Goal: Information Seeking & Learning: Learn about a topic

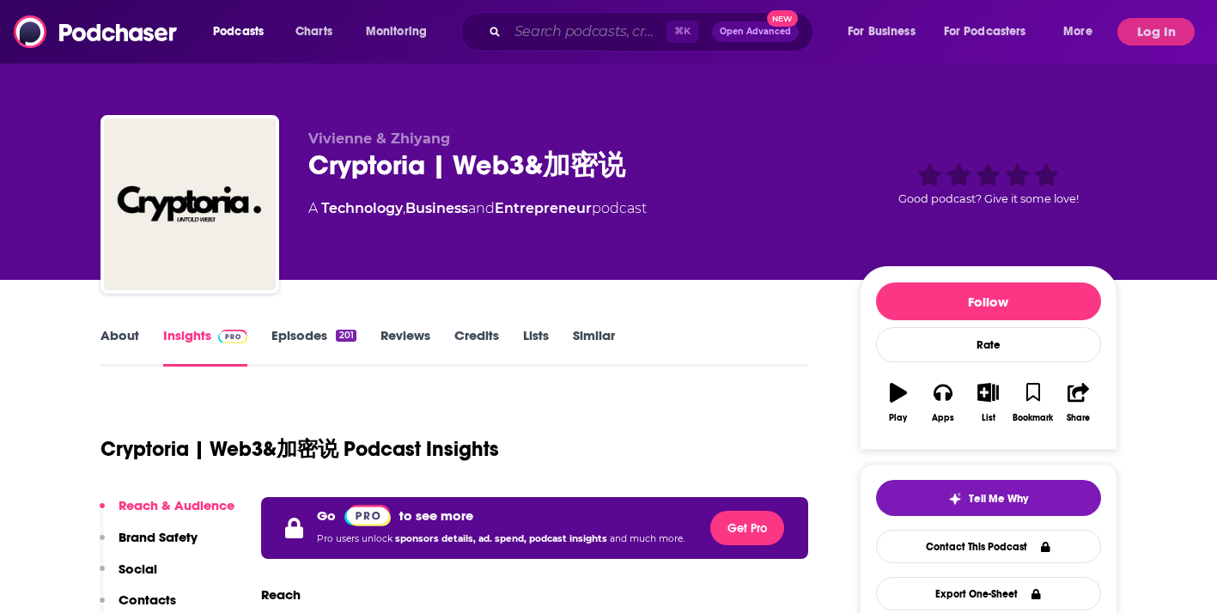
click at [526, 40] on input "Search podcasts, credits, & more..." at bounding box center [587, 31] width 159 height 27
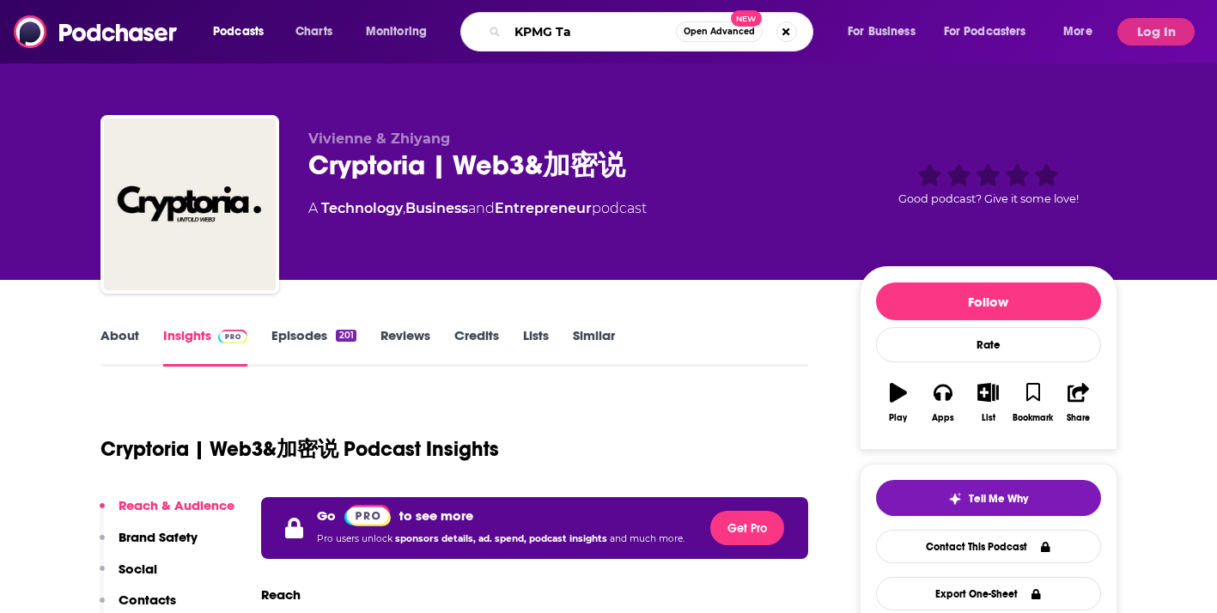
type input "KPMG Tax"
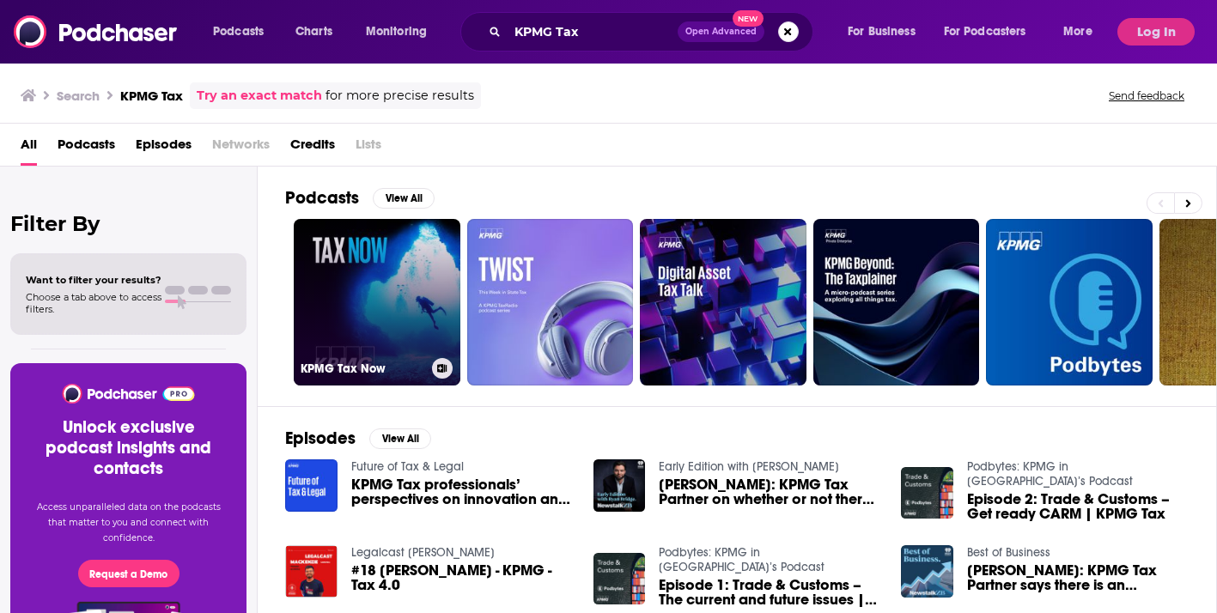
click at [381, 296] on link "KPMG Tax Now" at bounding box center [377, 302] width 167 height 167
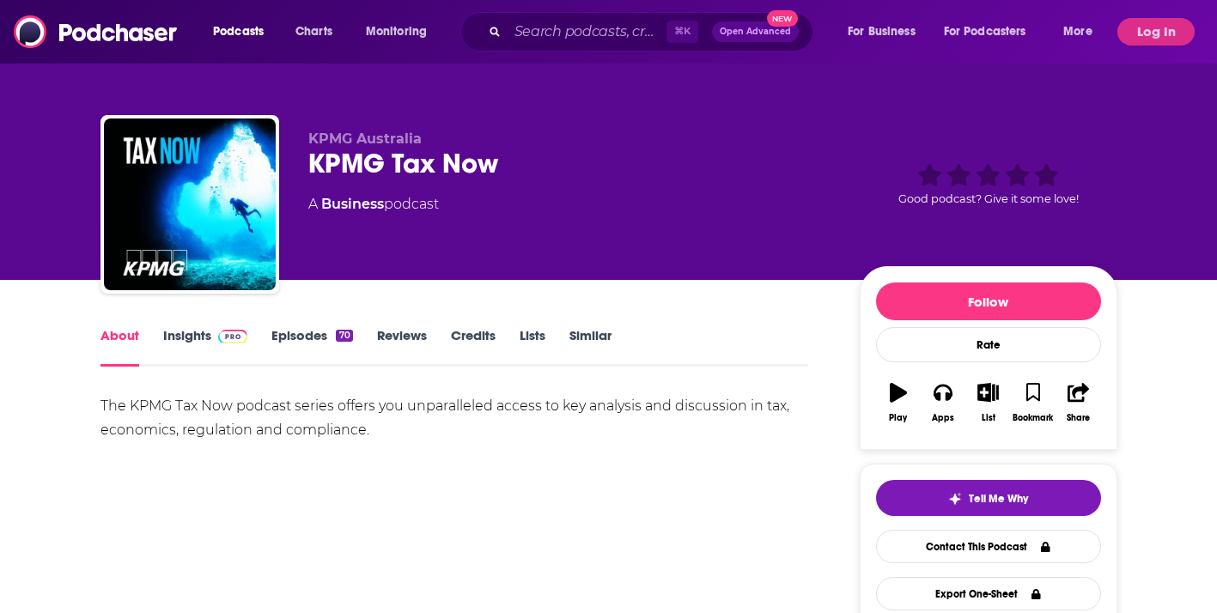
click at [198, 330] on link "Insights" at bounding box center [205, 347] width 85 height 40
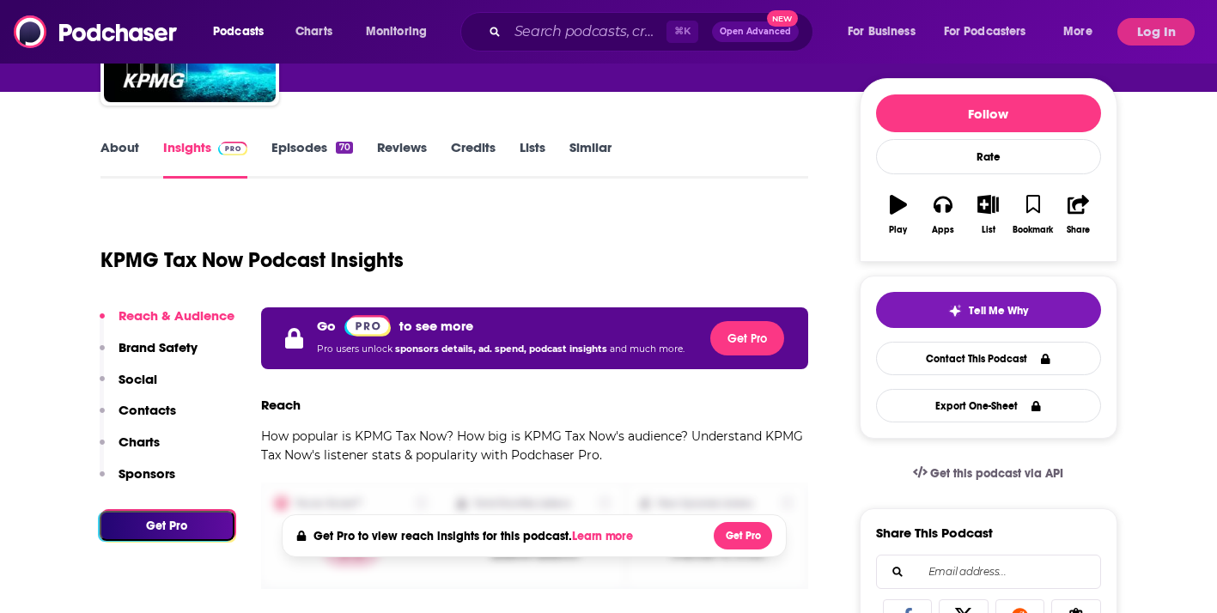
scroll to position [189, 0]
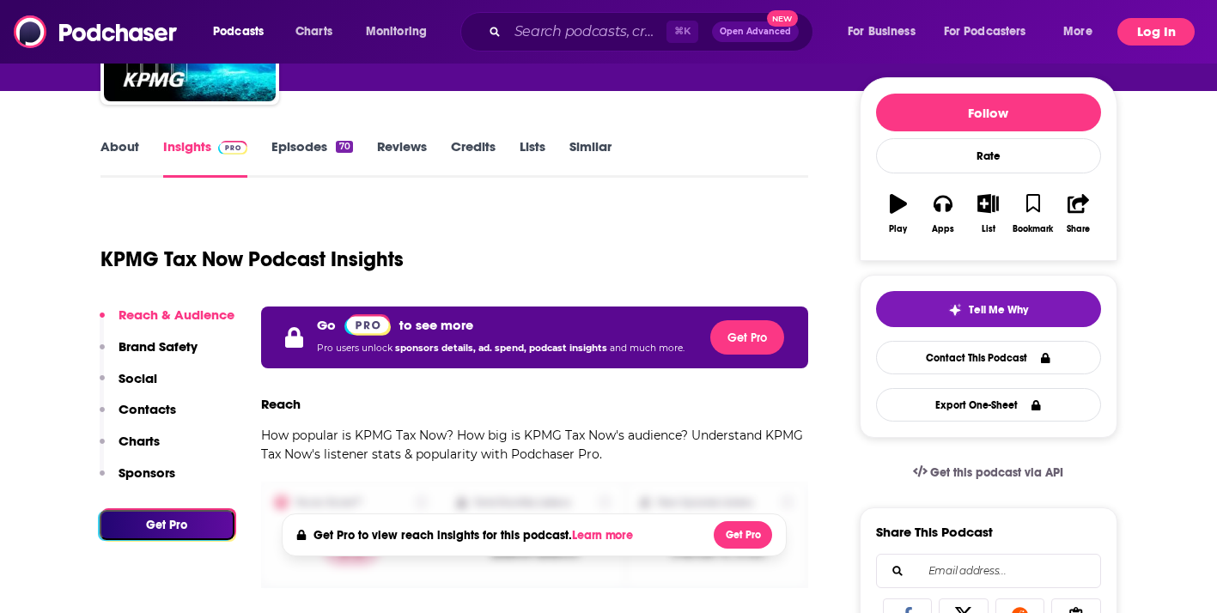
click at [1158, 30] on button "Log In" at bounding box center [1156, 31] width 77 height 27
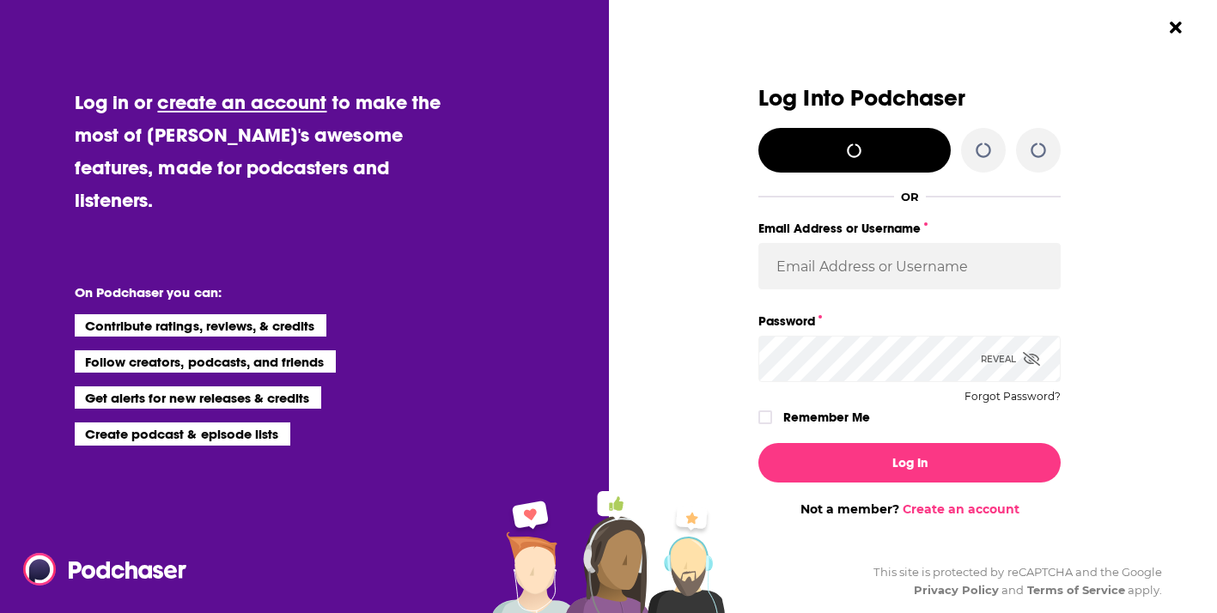
scroll to position [0, 0]
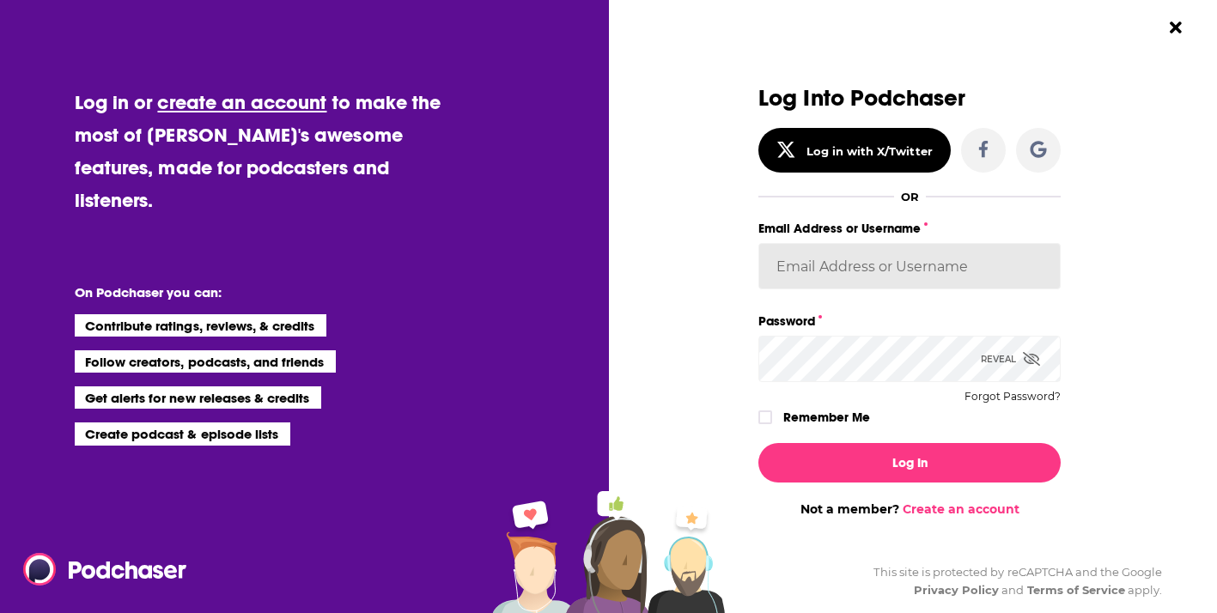
type input "WachsmanSG"
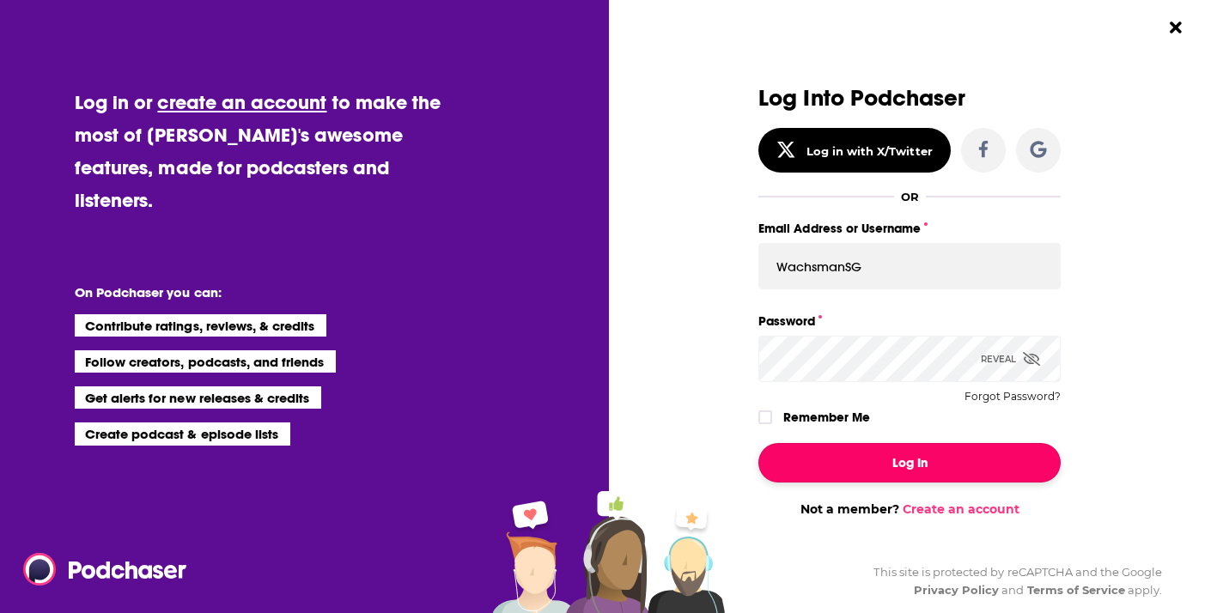
click at [887, 460] on button "Log In" at bounding box center [910, 463] width 302 height 40
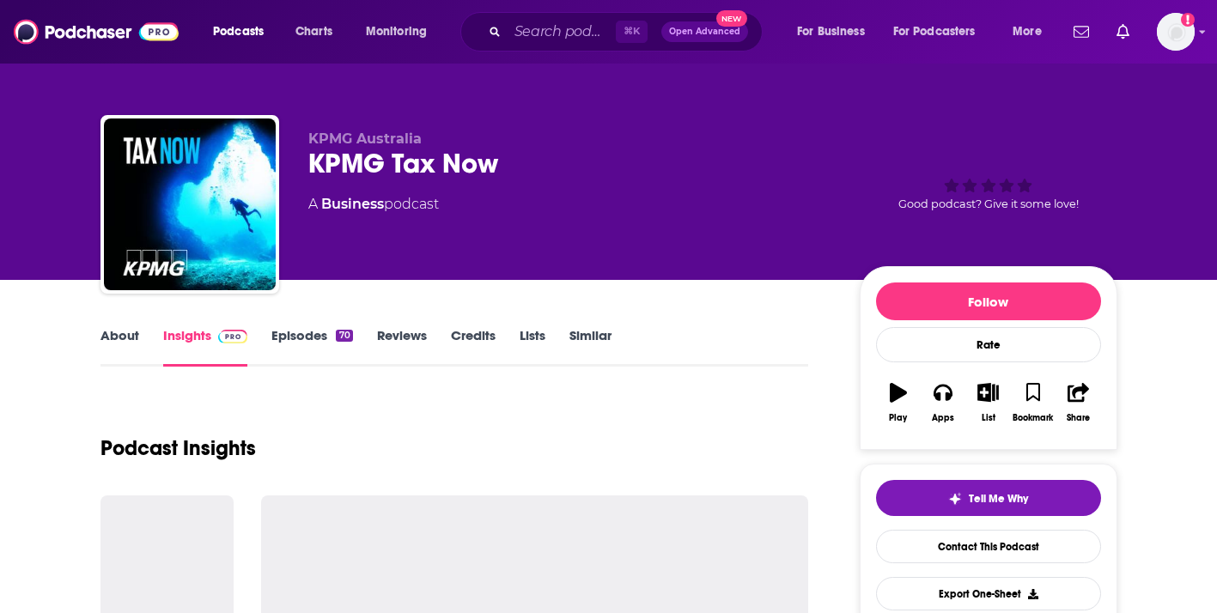
scroll to position [189, 0]
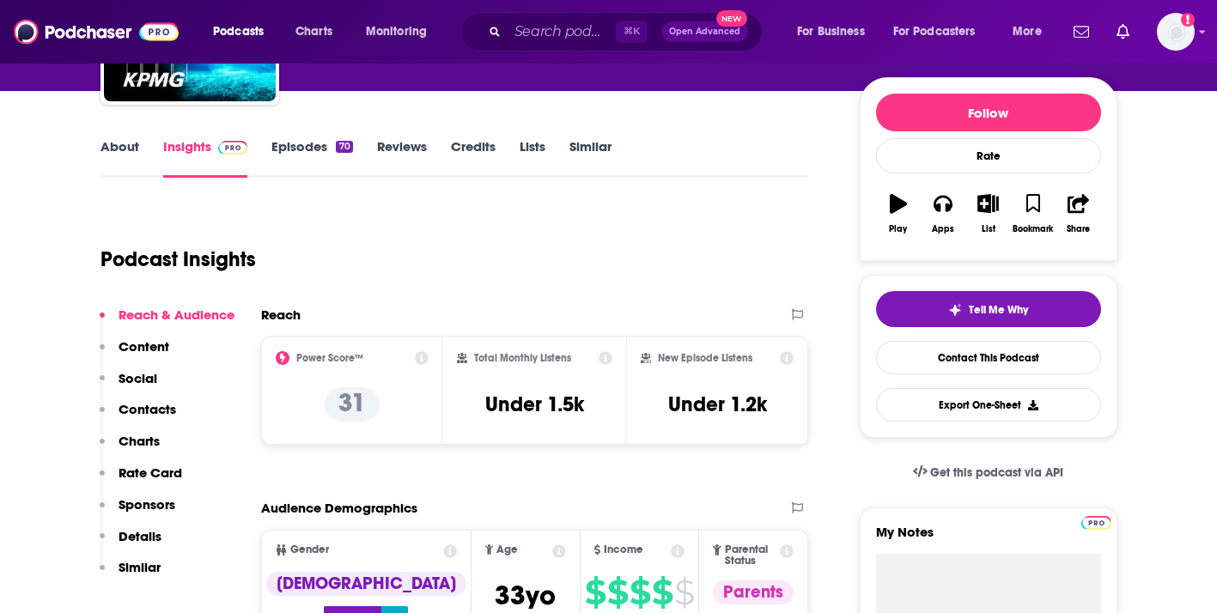
click at [295, 315] on h2 "Reach" at bounding box center [281, 315] width 40 height 16
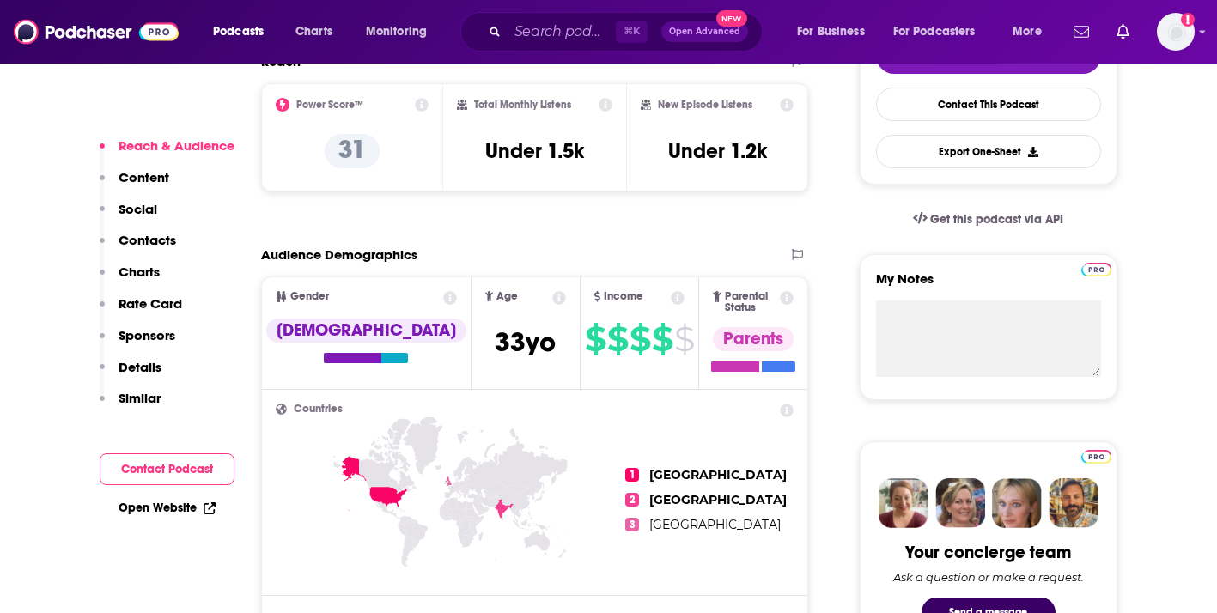
scroll to position [458, 0]
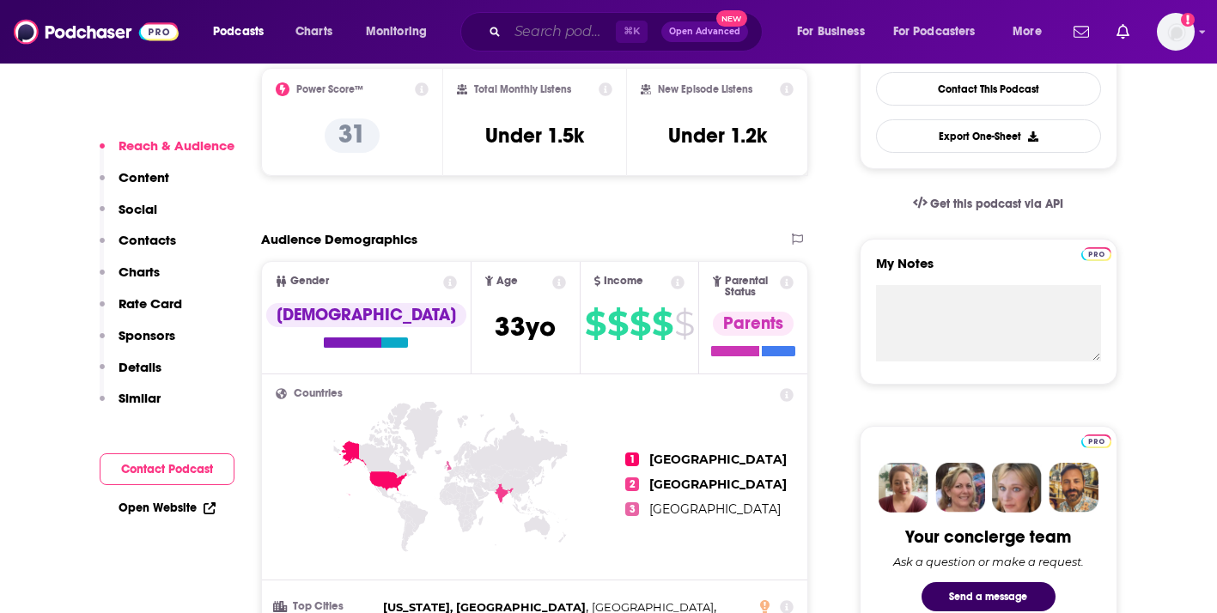
click at [552, 32] on input "Search podcasts, credits, & more..." at bounding box center [562, 31] width 108 height 27
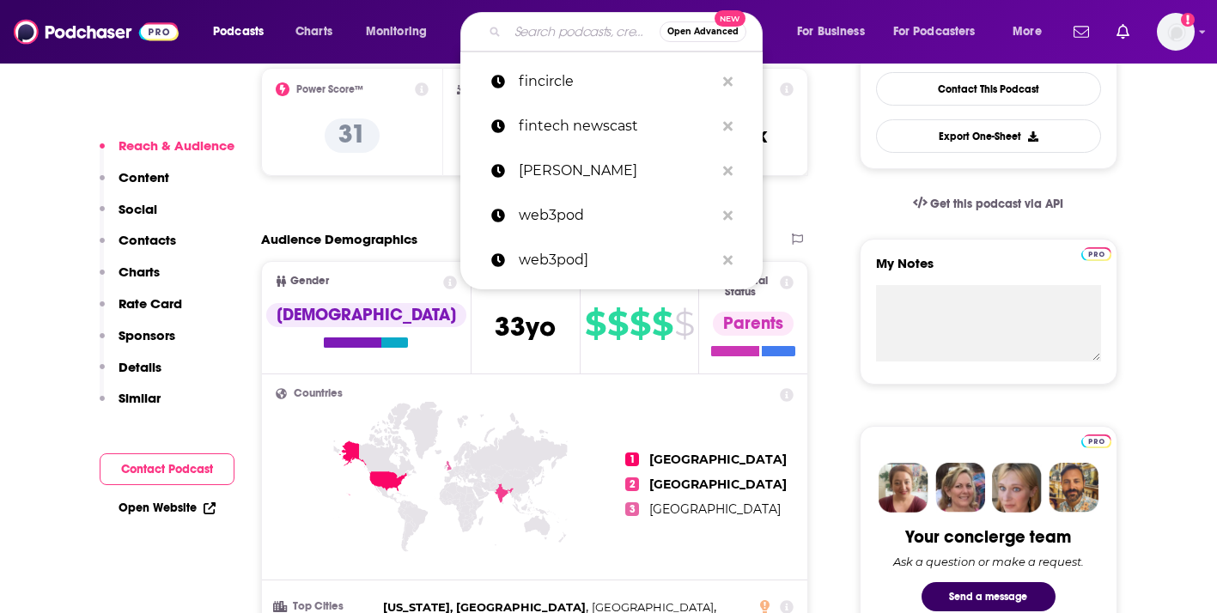
paste input "Tax Wrap podcast"
type input "Tax Wrap podcast"
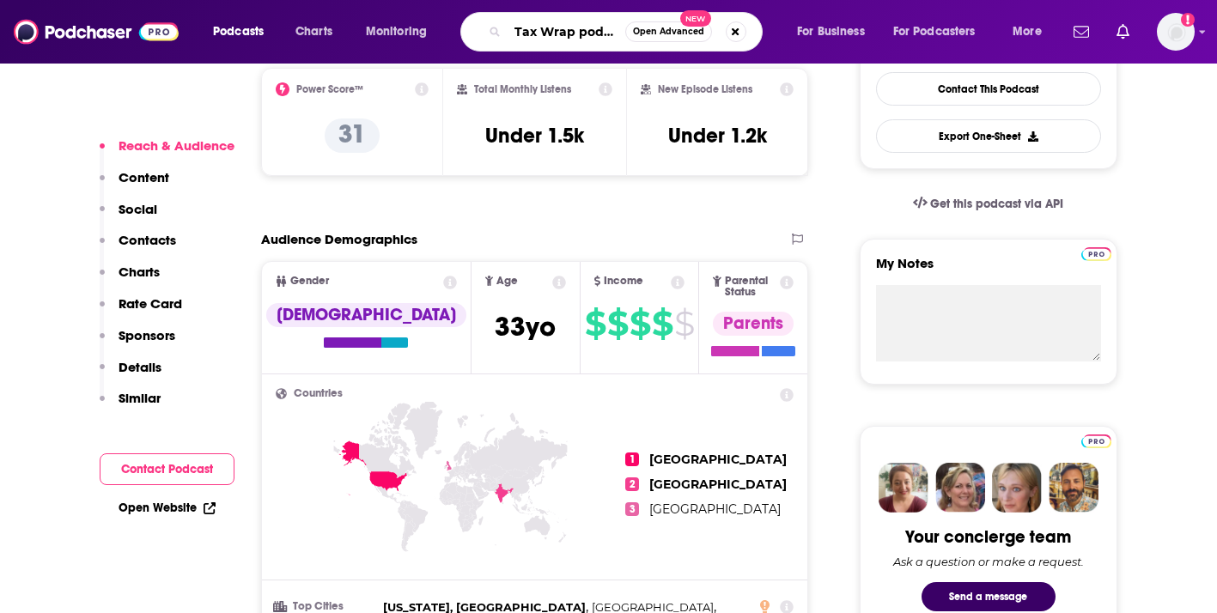
scroll to position [0, 11]
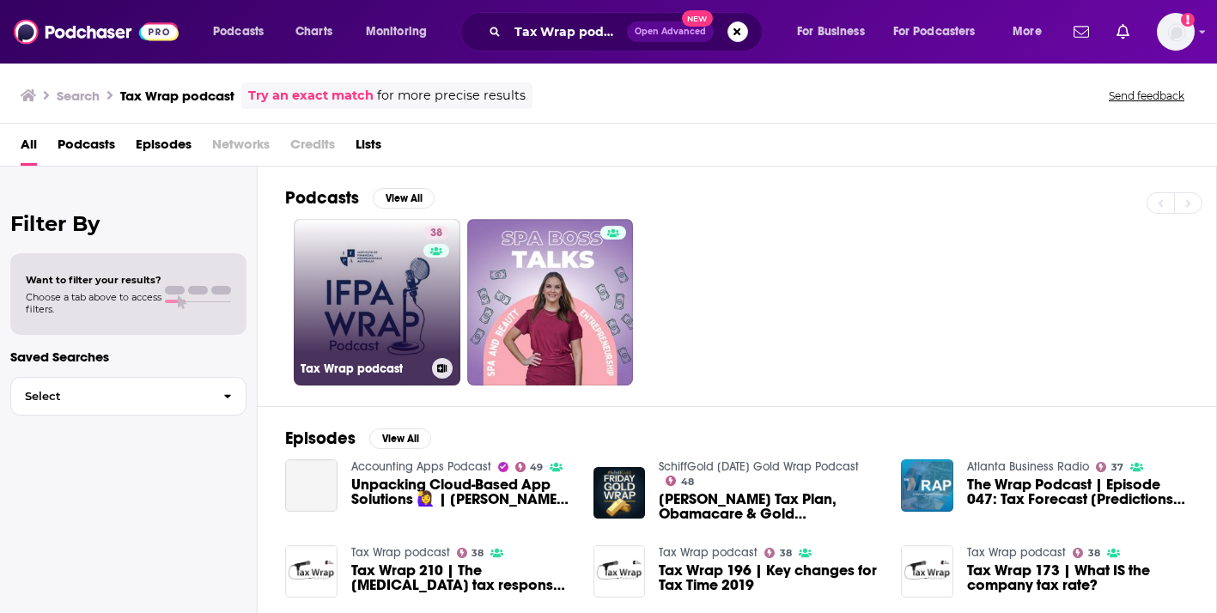
click at [418, 293] on link "38 Tax Wrap podcast" at bounding box center [377, 302] width 167 height 167
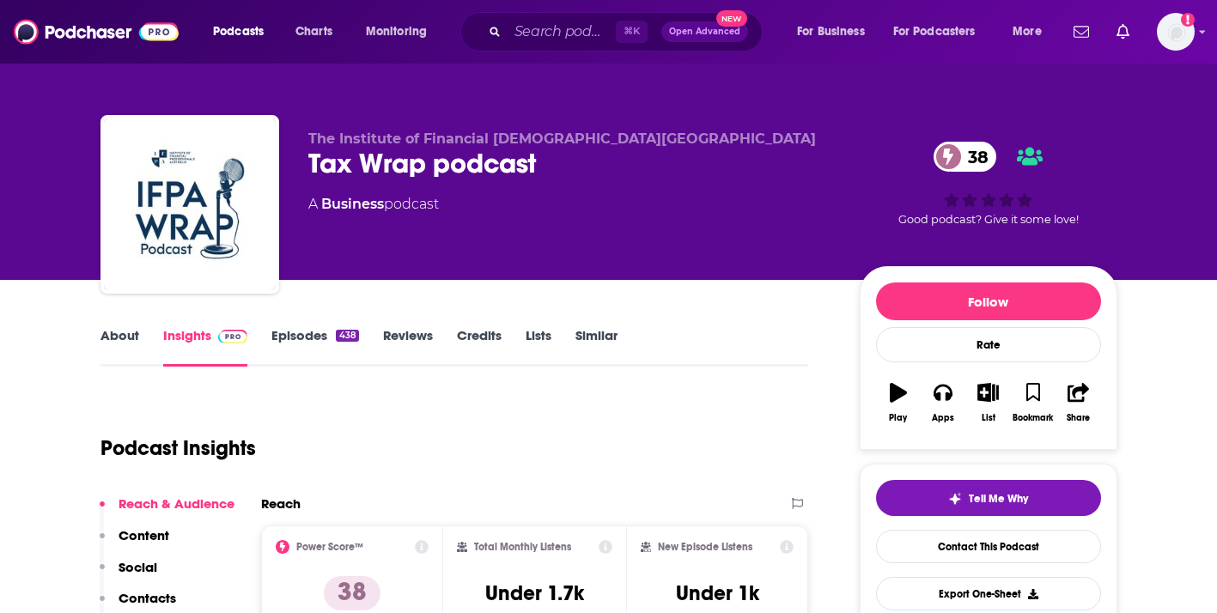
click at [212, 344] on span at bounding box center [229, 335] width 37 height 16
click at [198, 333] on link "Insights" at bounding box center [205, 347] width 85 height 40
click at [565, 31] on input "Search podcasts, credits, & more..." at bounding box center [562, 31] width 108 height 27
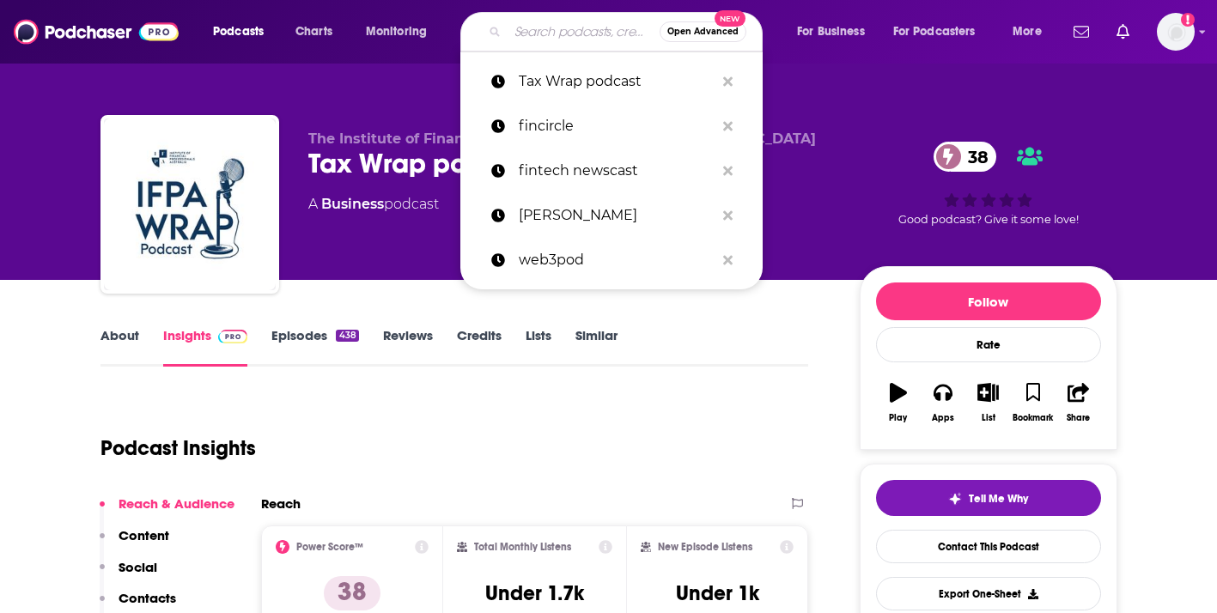
paste input "The Tax Compass Podcast"
type input "The Tax Compass Podcast"
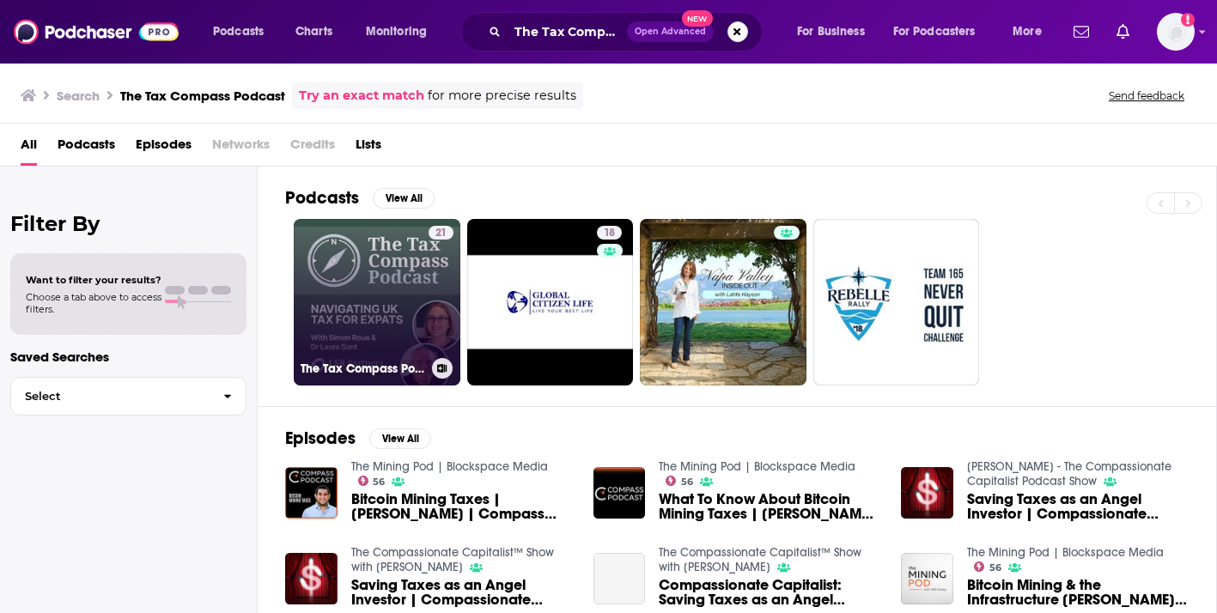
click at [360, 292] on link "21 The Tax Compass Podcast" at bounding box center [377, 302] width 167 height 167
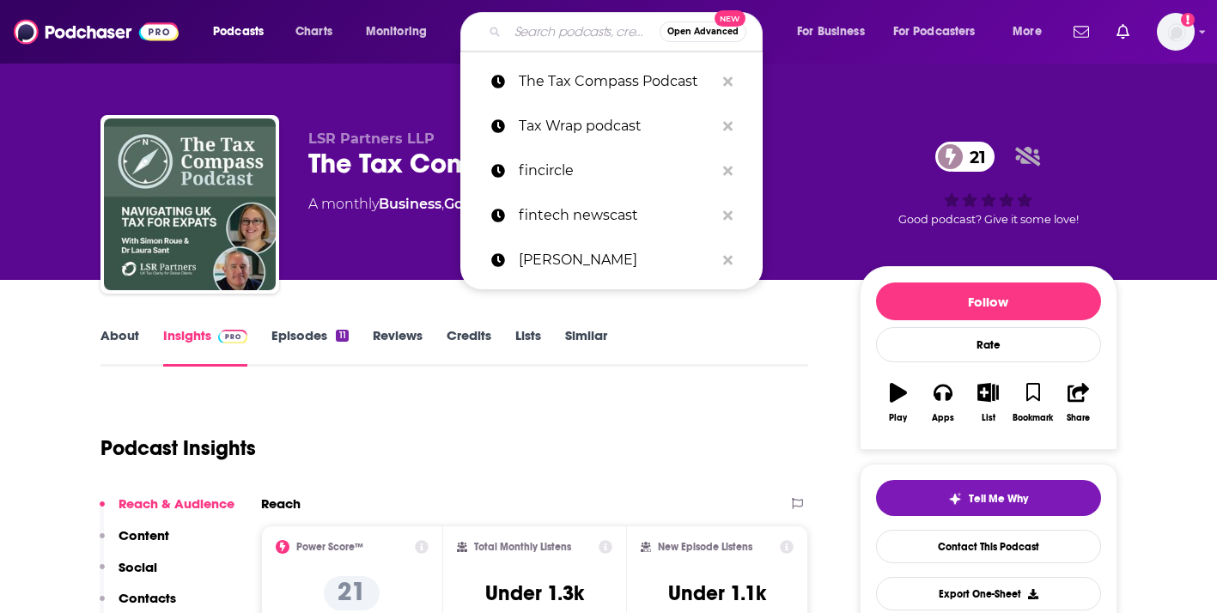
click at [576, 35] on input "Search podcasts, credits, & more..." at bounding box center [584, 31] width 152 height 27
paste input "Public Key"
type input "Public Key"
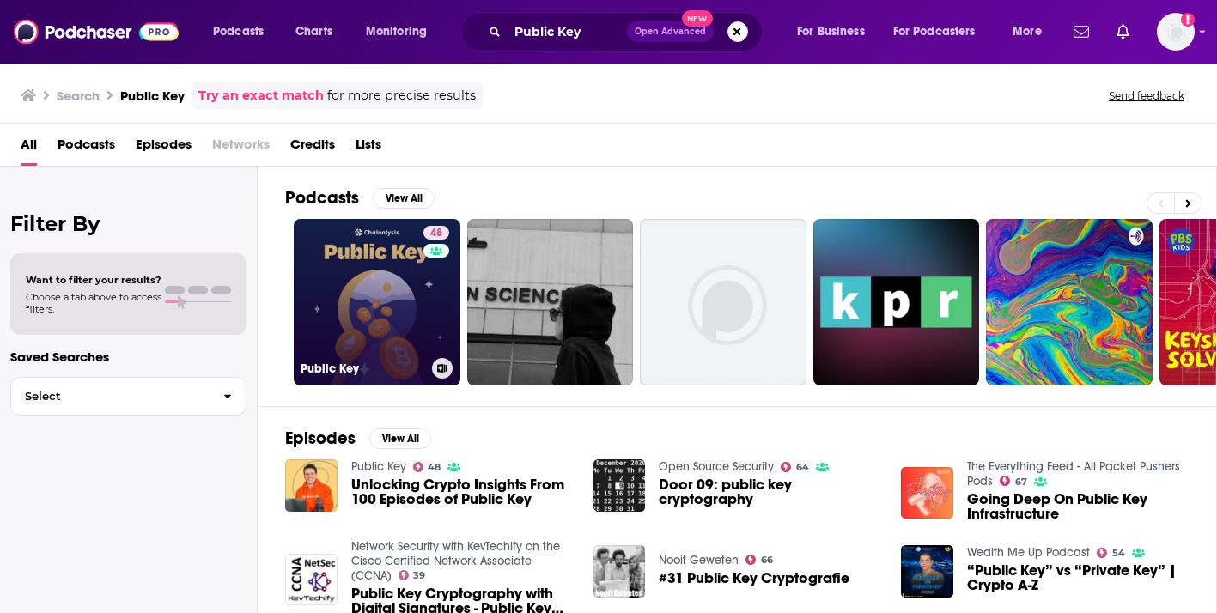
click at [419, 310] on link "48 Public Key" at bounding box center [377, 302] width 167 height 167
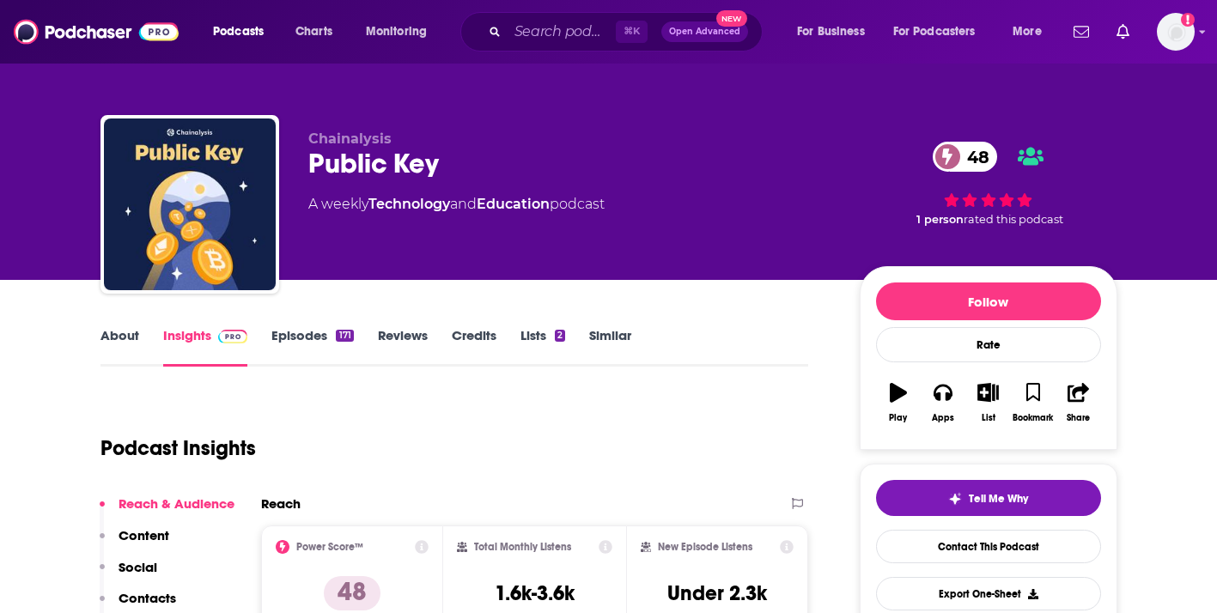
click at [399, 157] on div "Public Key 48" at bounding box center [570, 164] width 524 height 34
drag, startPoint x: 454, startPoint y: 159, endPoint x: 308, endPoint y: 160, distance: 146.1
click at [308, 160] on div "Public Key 48" at bounding box center [570, 164] width 524 height 34
copy h2 "Public Key"
